Goal: Check status: Check status

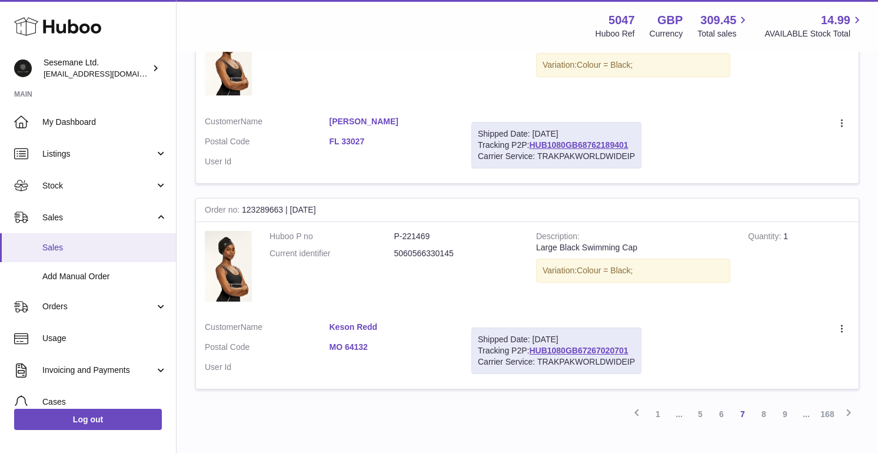
click at [52, 242] on span "Sales" at bounding box center [104, 247] width 125 height 11
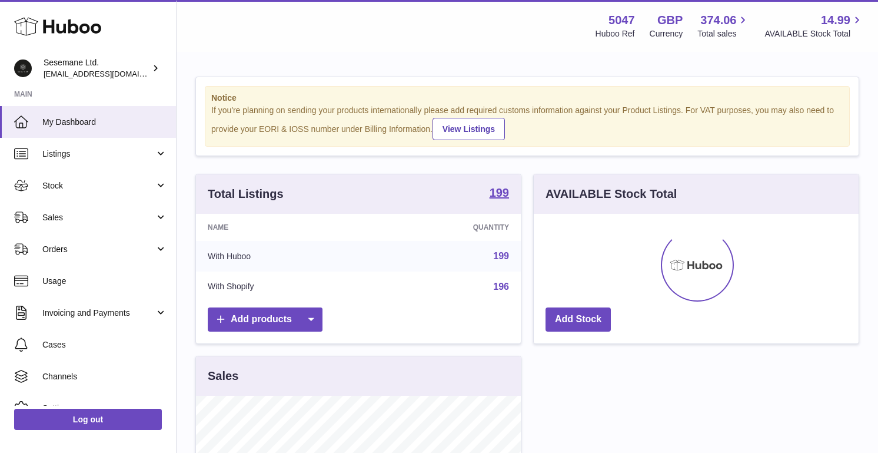
scroll to position [184, 325]
click at [58, 223] on link "Sales" at bounding box center [88, 217] width 176 height 32
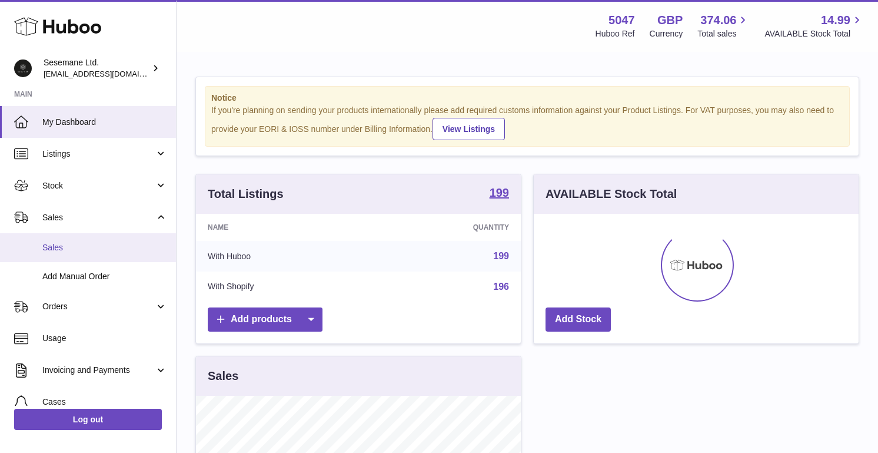
click at [58, 250] on span "Sales" at bounding box center [104, 247] width 125 height 11
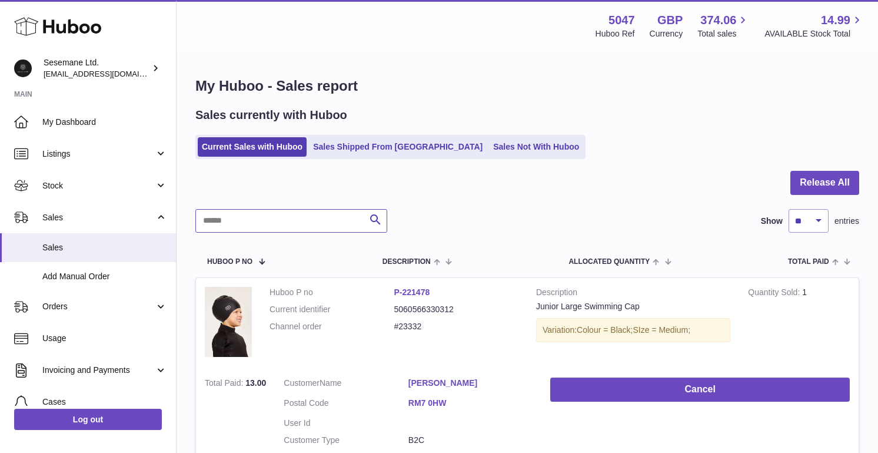
click at [291, 223] on input "text" at bounding box center [291, 221] width 192 height 24
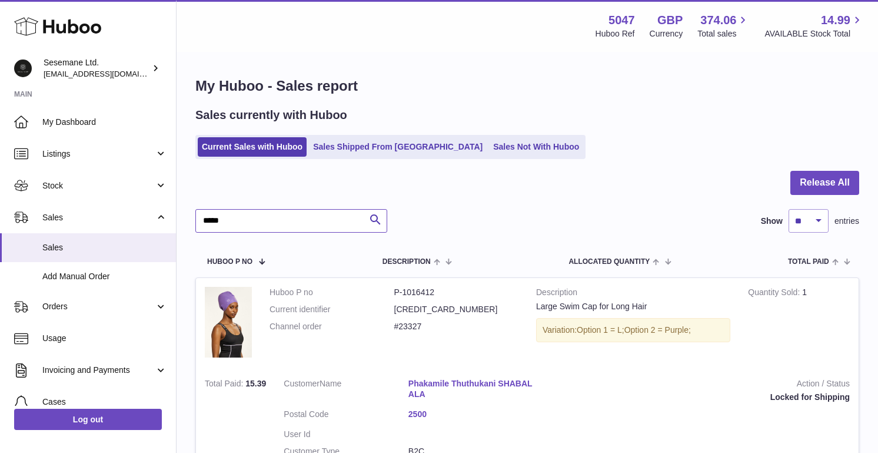
type input "*****"
